Goal: Task Accomplishment & Management: Use online tool/utility

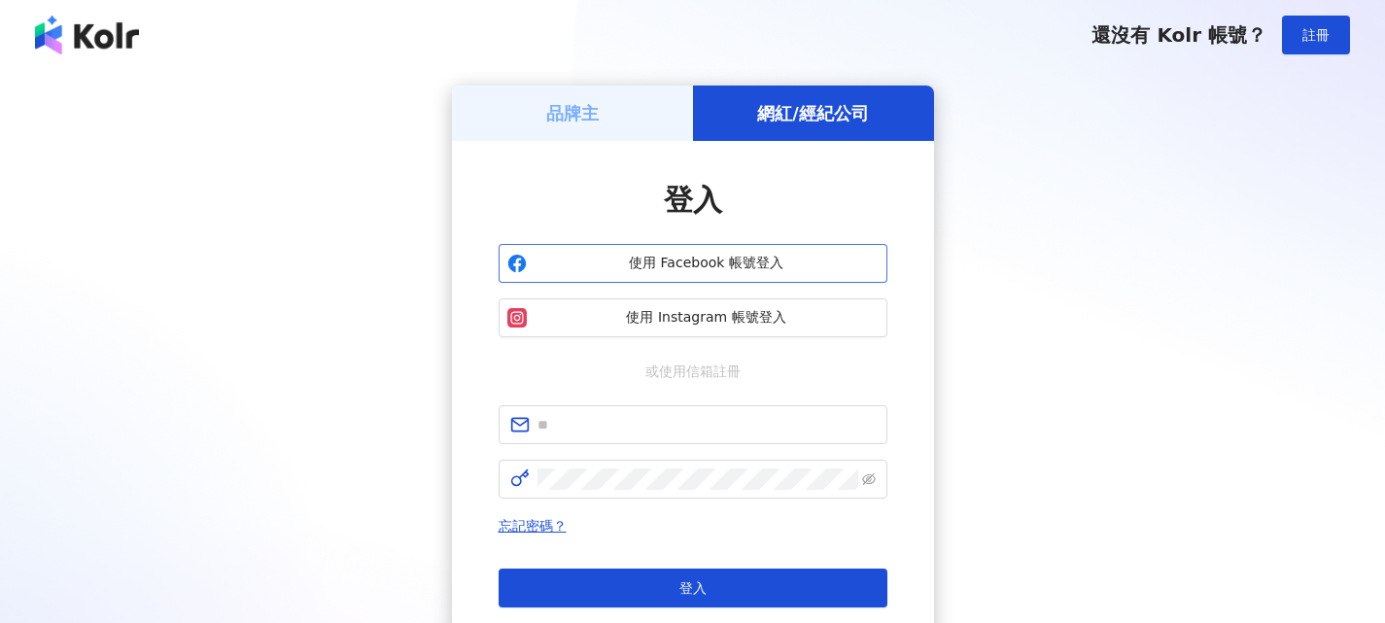
click at [805, 252] on button "使用 Facebook 帳號登入" at bounding box center [693, 263] width 389 height 39
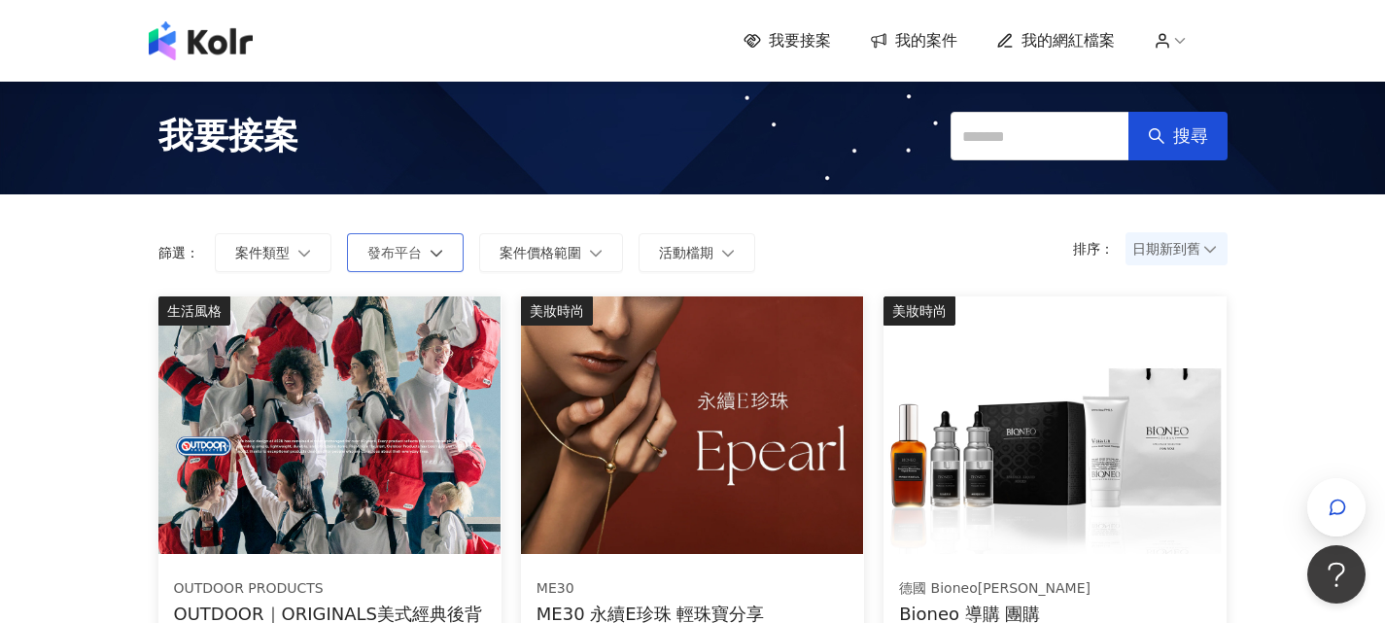
click at [410, 257] on span "發布平台" at bounding box center [395, 253] width 54 height 16
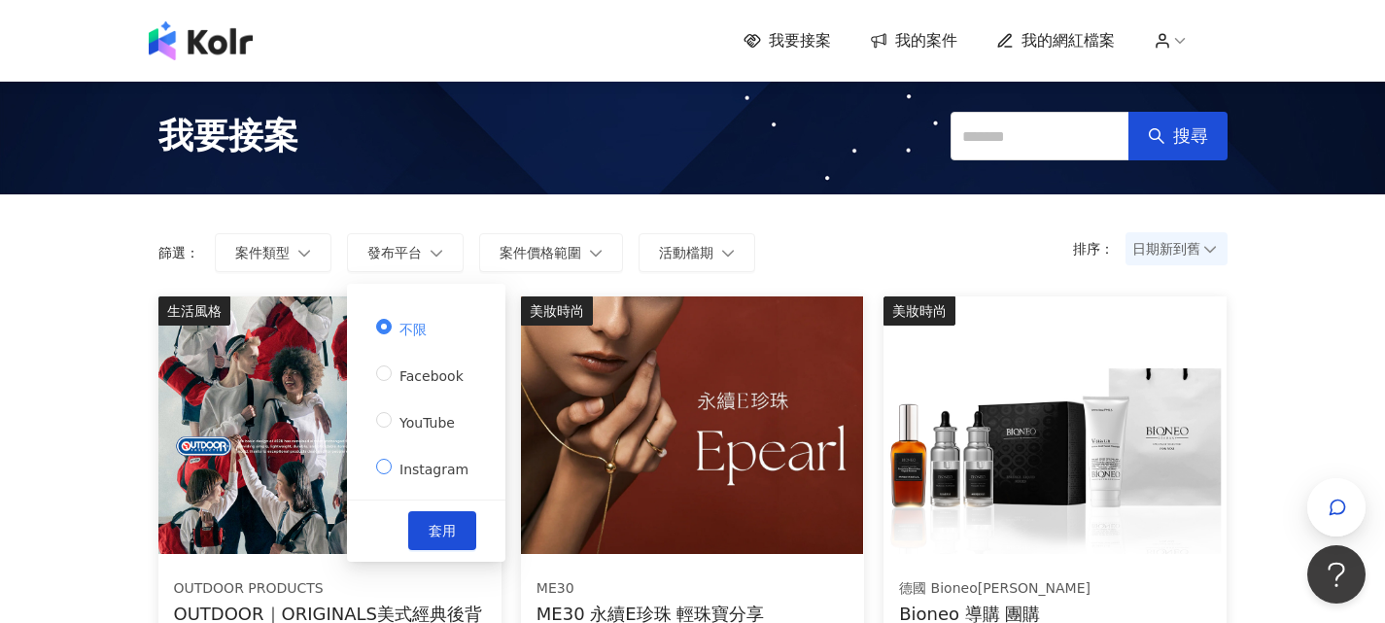
click at [417, 462] on span "Instagram" at bounding box center [434, 470] width 85 height 16
click at [443, 512] on button "套用" at bounding box center [442, 530] width 68 height 39
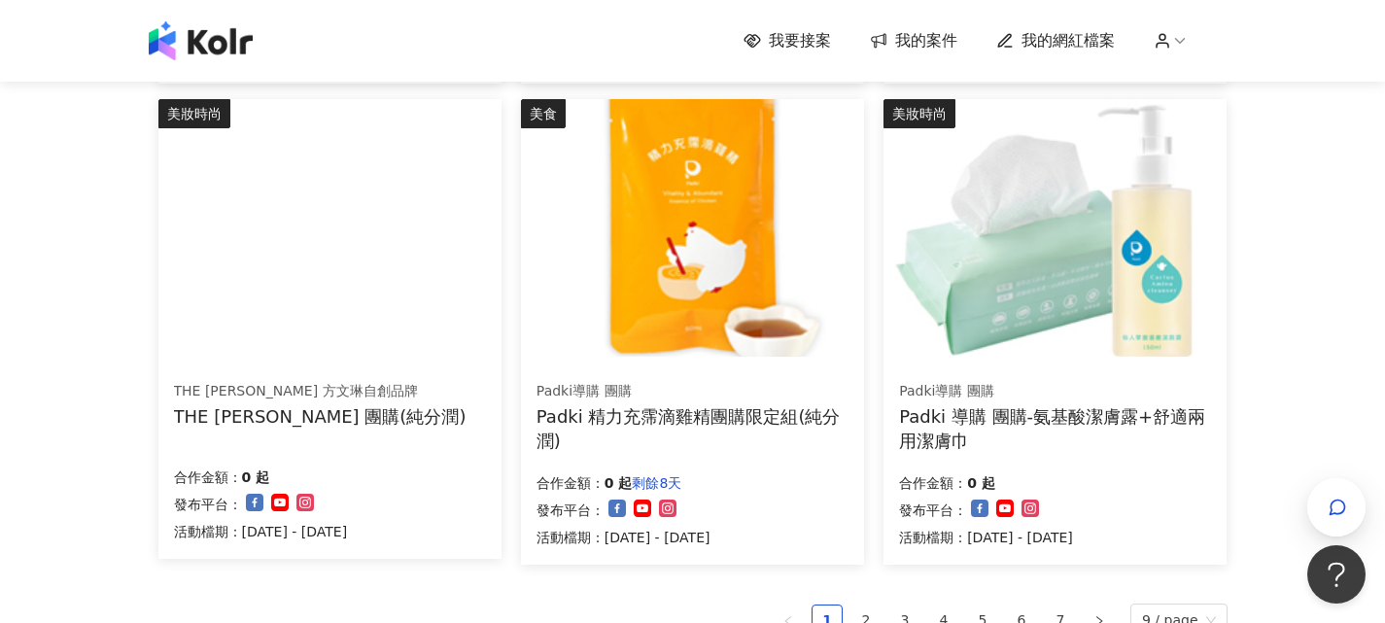
scroll to position [778, 0]
